Goal: Task Accomplishment & Management: Complete application form

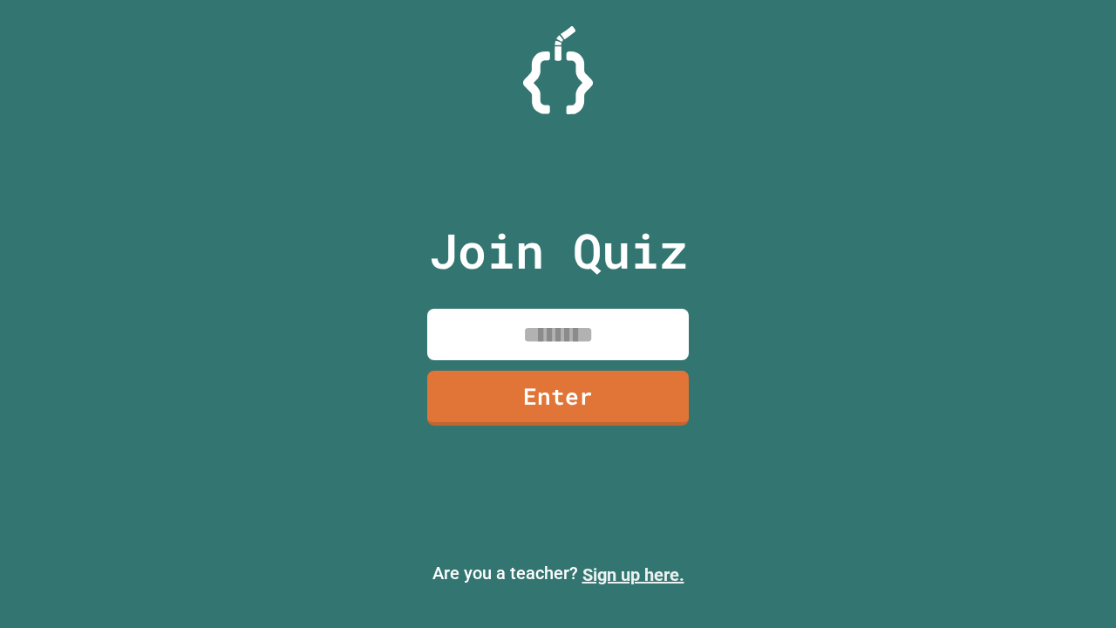
click at [633, 574] on link "Sign up here." at bounding box center [633, 574] width 102 height 21
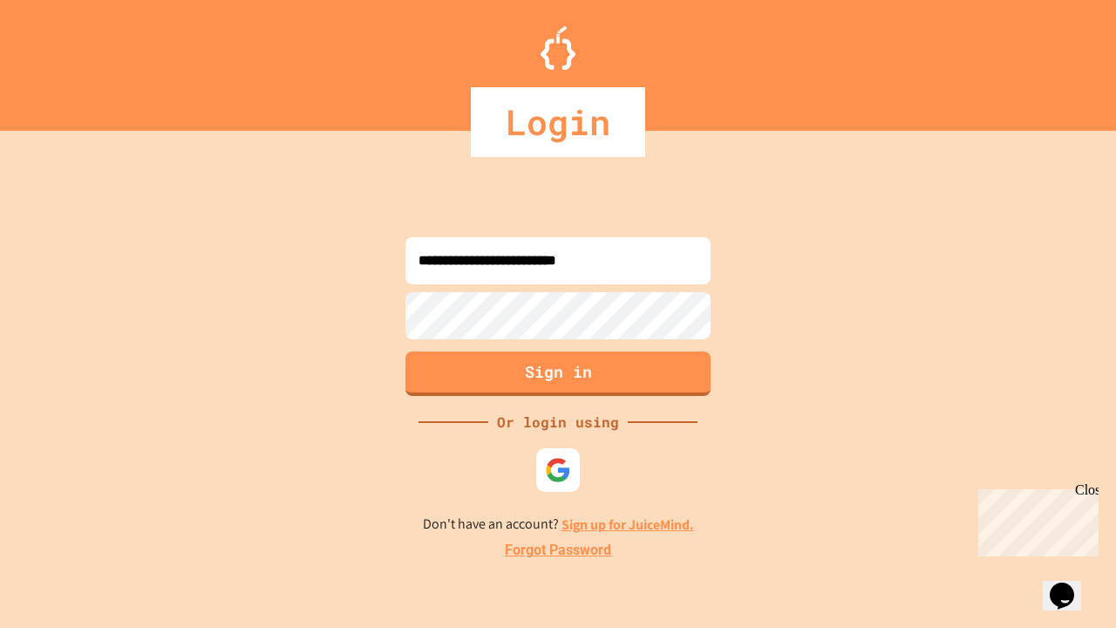
type input "**********"
